Goal: Task Accomplishment & Management: Use online tool/utility

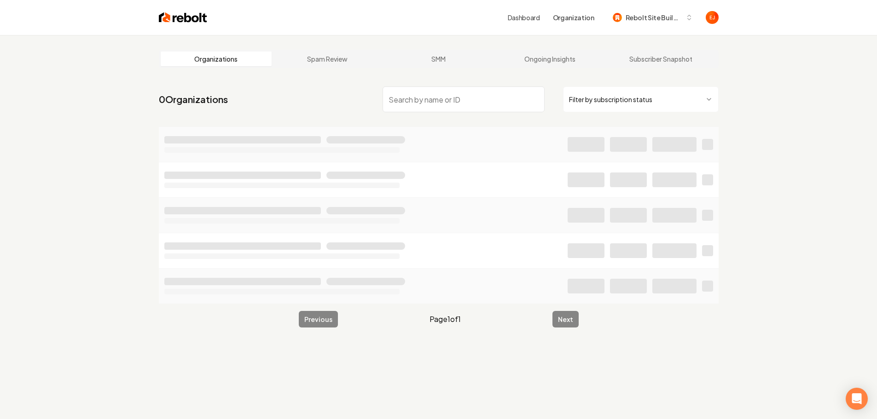
click at [426, 102] on input "search" at bounding box center [463, 100] width 162 height 26
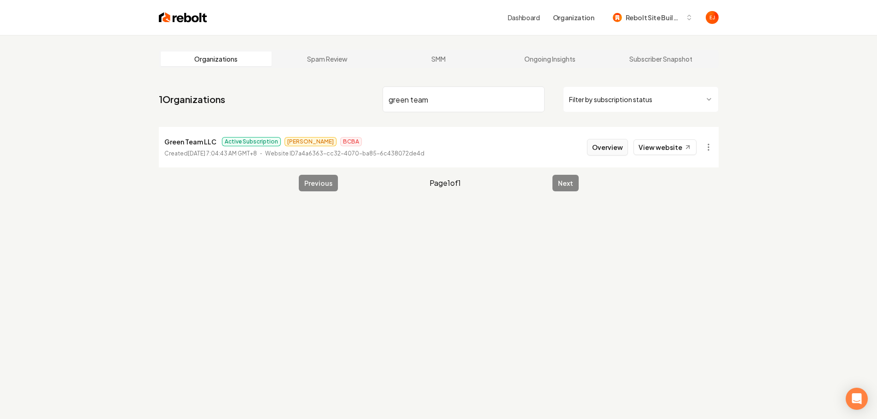
type input "green team"
click at [619, 152] on button "Overview" at bounding box center [607, 147] width 41 height 17
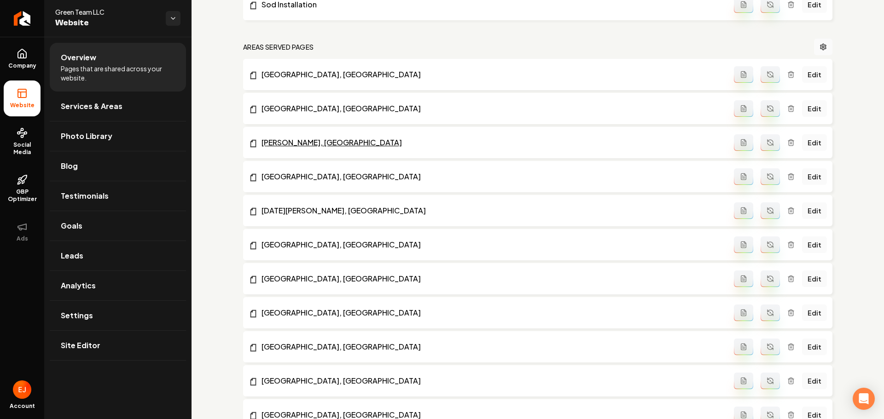
scroll to position [690, 0]
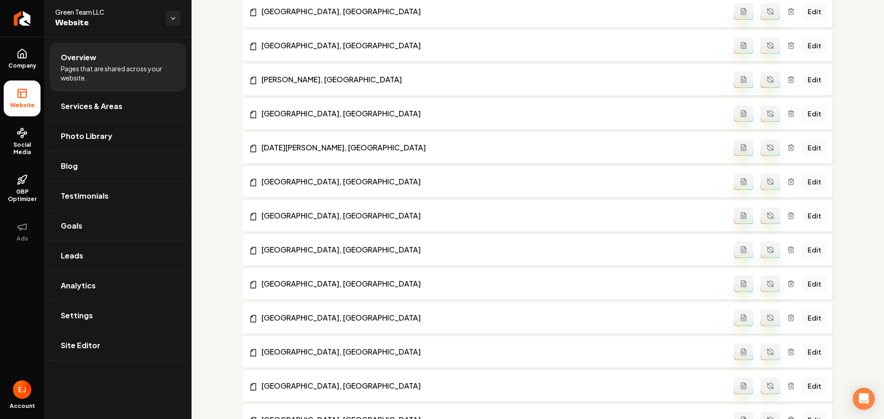
drag, startPoint x: 72, startPoint y: 352, endPoint x: 62, endPoint y: 345, distance: 12.6
click at [72, 352] on link "Site Editor" at bounding box center [118, 345] width 136 height 29
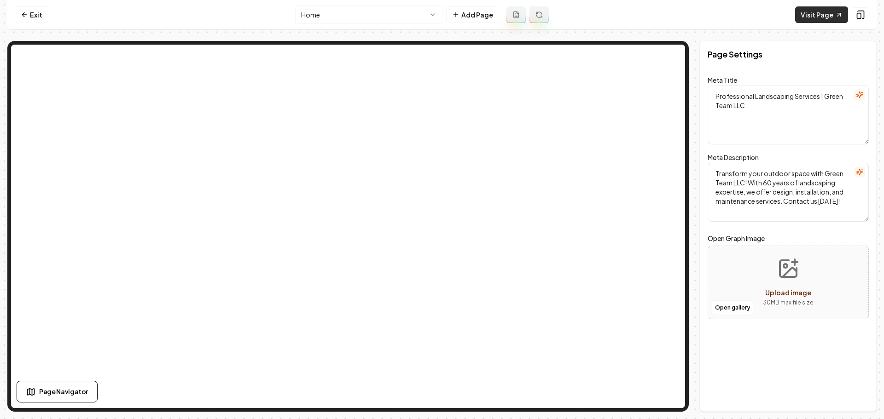
click at [805, 19] on link "Visit Page" at bounding box center [821, 14] width 53 height 17
